Goal: Transaction & Acquisition: Download file/media

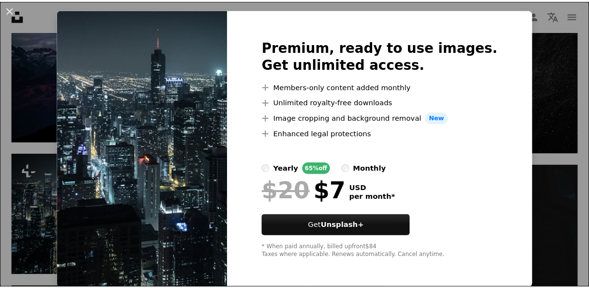
scroll to position [23, 0]
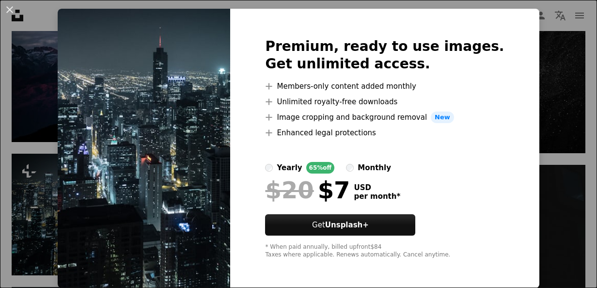
click at [529, 66] on div "An X shape Premium, ready to use images. Get unlimited access. A plus sign Memb…" at bounding box center [298, 144] width 597 height 288
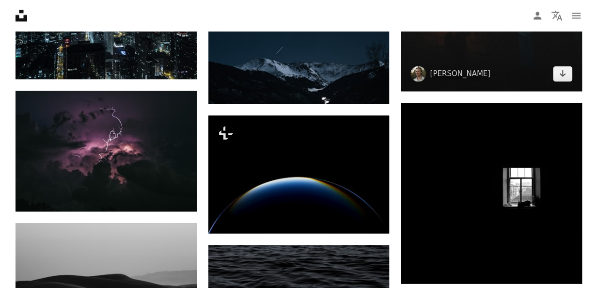
scroll to position [706, 0]
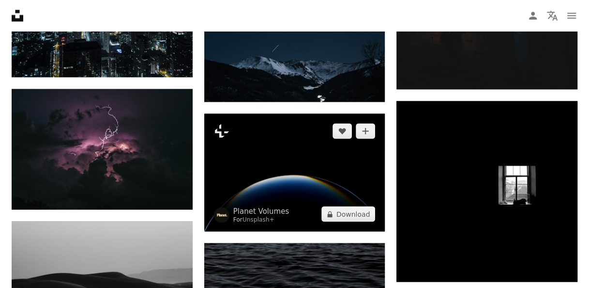
click at [364, 180] on img at bounding box center [294, 172] width 181 height 118
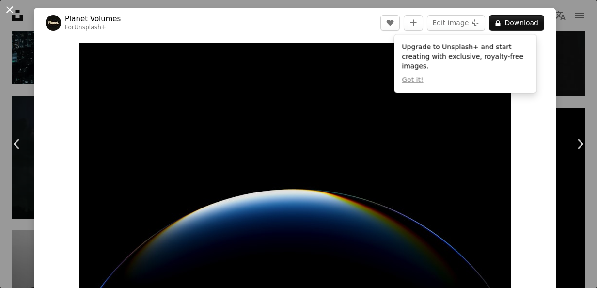
click at [6, 8] on button "An X shape" at bounding box center [10, 10] width 12 height 12
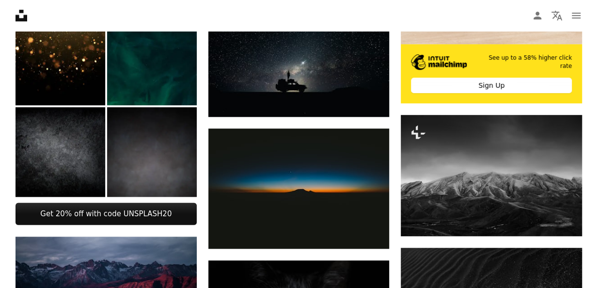
scroll to position [295, 0]
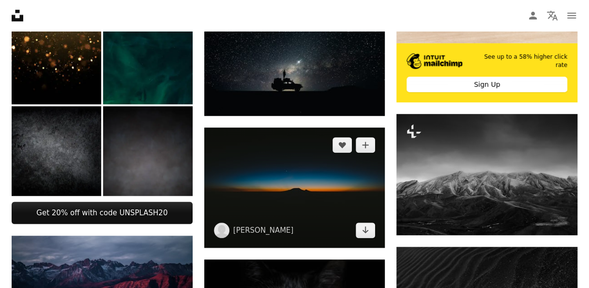
click at [316, 195] on img at bounding box center [294, 187] width 181 height 120
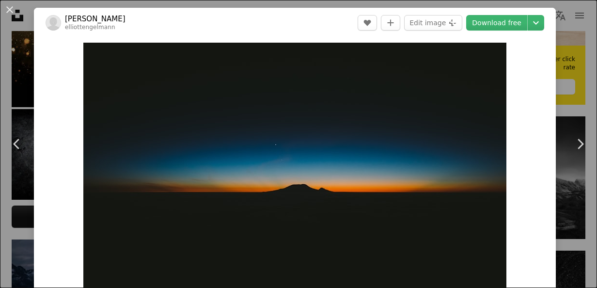
click at [565, 86] on div "An X shape Chevron left Chevron right [PERSON_NAME] A heart A plus sign Edit im…" at bounding box center [298, 144] width 597 height 288
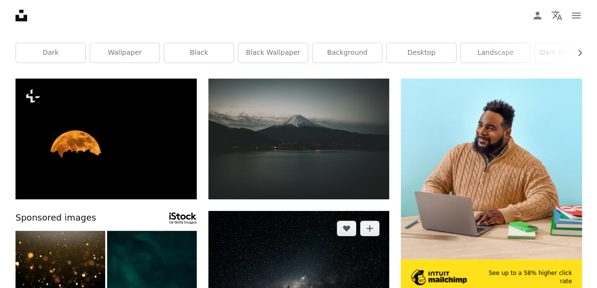
scroll to position [84, 0]
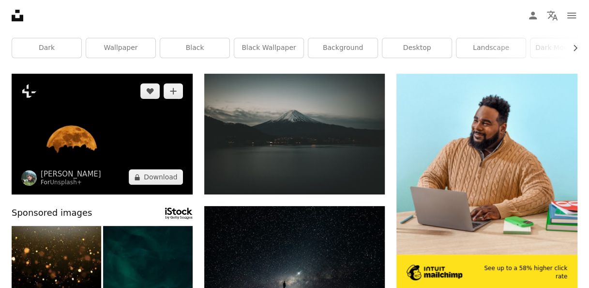
click at [173, 148] on img at bounding box center [102, 134] width 181 height 121
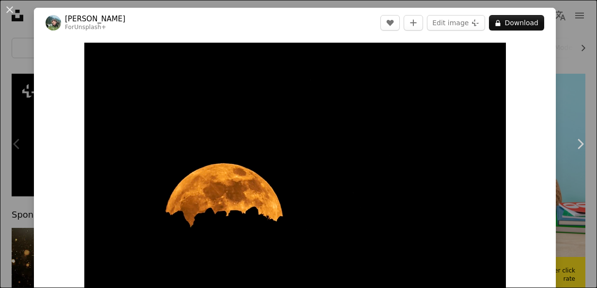
click at [553, 20] on div "An X shape Chevron left Chevron right [PERSON_NAME] For Unsplash+ A heart A plu…" at bounding box center [298, 144] width 597 height 288
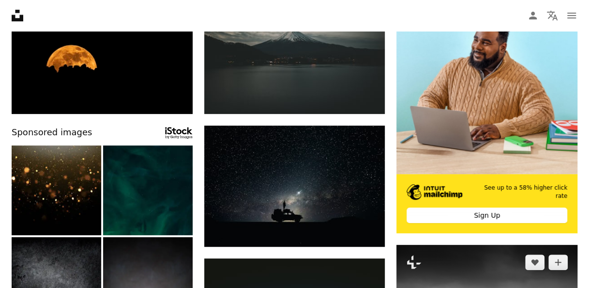
scroll to position [166, 0]
